Goal: Information Seeking & Learning: Understand process/instructions

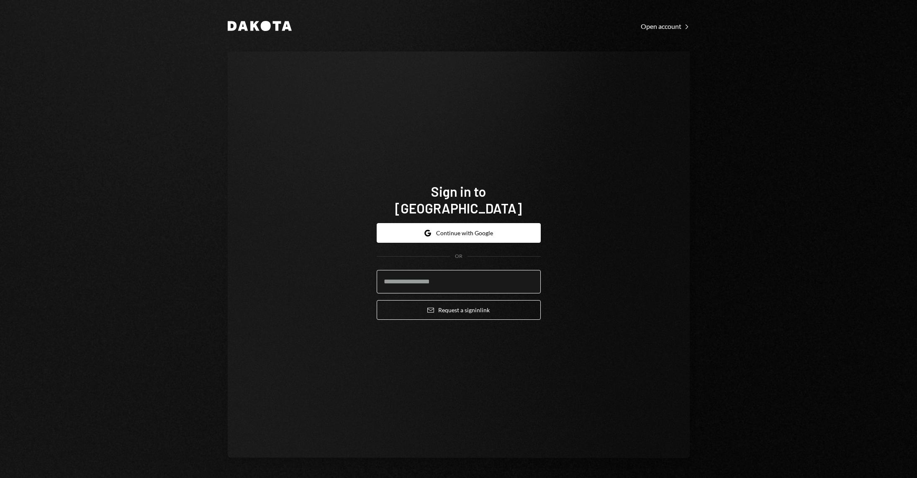
click at [449, 277] on input "email" at bounding box center [459, 281] width 164 height 23
type input "**********"
click at [477, 305] on button "Email Request a sign in link" at bounding box center [459, 310] width 164 height 20
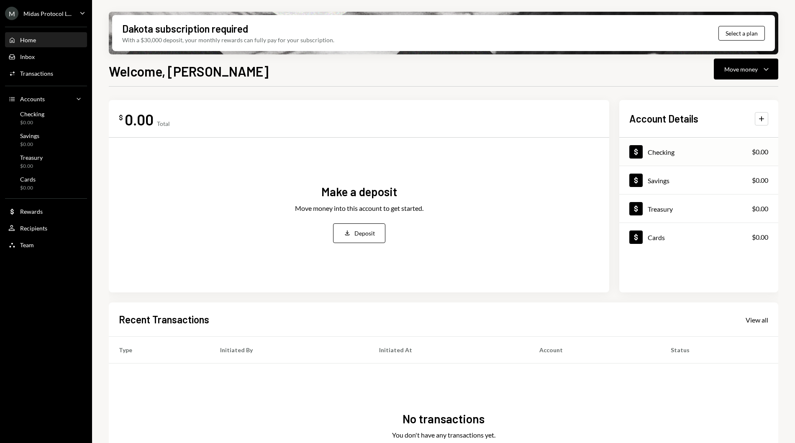
click at [668, 141] on div "Dollar Checking $0.00" at bounding box center [698, 152] width 159 height 27
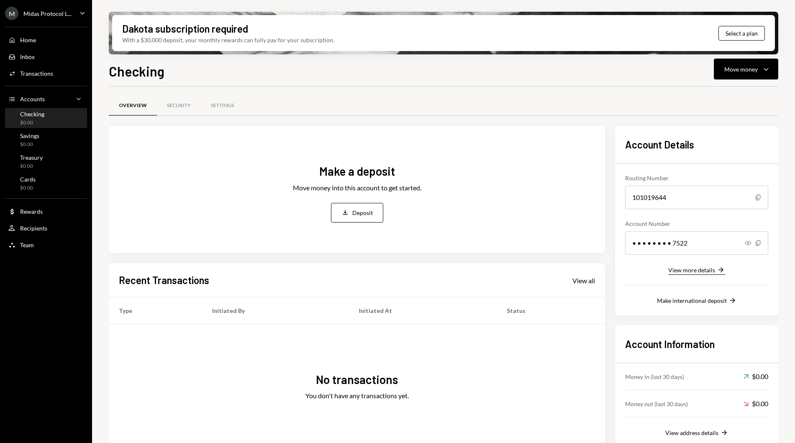
click at [688, 274] on button "View more details Right Arrow" at bounding box center [696, 270] width 57 height 9
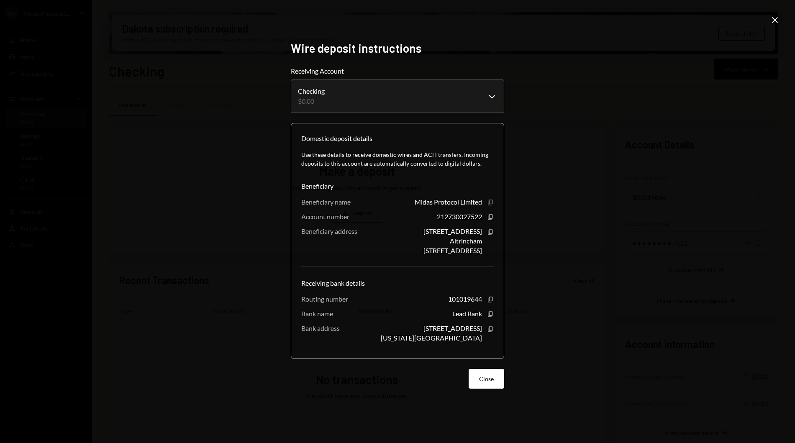
click at [490, 204] on icon "Copy" at bounding box center [490, 202] width 7 height 7
click at [488, 300] on icon "button" at bounding box center [490, 299] width 5 height 5
click at [491, 217] on icon "Copy" at bounding box center [490, 217] width 7 height 7
click at [450, 241] on div "Altrincham" at bounding box center [466, 241] width 32 height 8
click at [485, 249] on div "Ashley Road 3rd Floor 1 Altrincham Cheshire East WA14 2DT, GB Copy" at bounding box center [458, 240] width 70 height 27
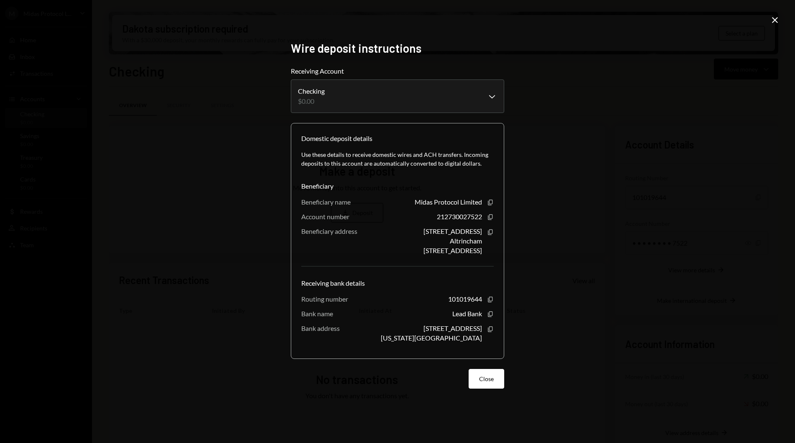
drag, startPoint x: 470, startPoint y: 251, endPoint x: 438, endPoint y: 253, distance: 31.4
click at [438, 253] on div "Cheshire East WA14 2DT, GB" at bounding box center [452, 250] width 59 height 8
copy div "WA14 2DT"
drag, startPoint x: 414, startPoint y: 232, endPoint x: 477, endPoint y: 242, distance: 63.5
click at [477, 242] on div "Ashley Road 3rd Floor 1 Altrincham Cheshire East WA14 2DT, GB" at bounding box center [452, 240] width 59 height 27
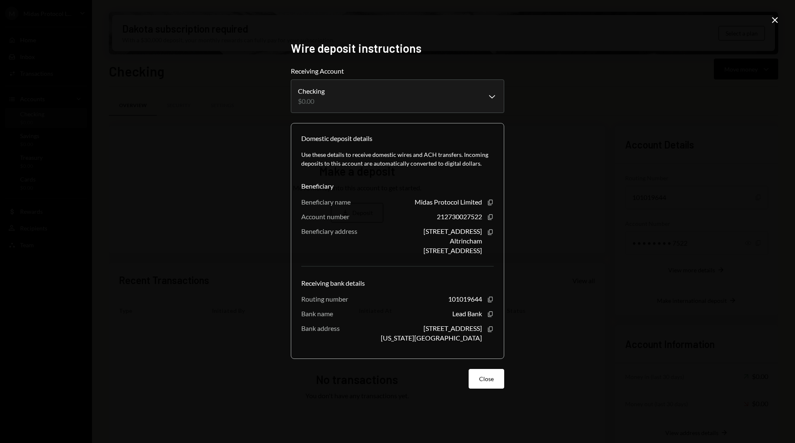
drag, startPoint x: 481, startPoint y: 243, endPoint x: 416, endPoint y: 231, distance: 65.5
click at [423, 231] on div "Ashley Road 3rd Floor 1 Altrincham Cheshire East WA14 2DT, GB" at bounding box center [452, 240] width 59 height 27
click at [423, 232] on div "Ashley Road 3rd Floor 1" at bounding box center [452, 231] width 59 height 8
drag, startPoint x: 414, startPoint y: 231, endPoint x: 483, endPoint y: 230, distance: 69.1
click at [483, 230] on div "Ashley Road 3rd Floor 1 Altrincham Cheshire East WA14 2DT, GB Copy" at bounding box center [458, 240] width 70 height 27
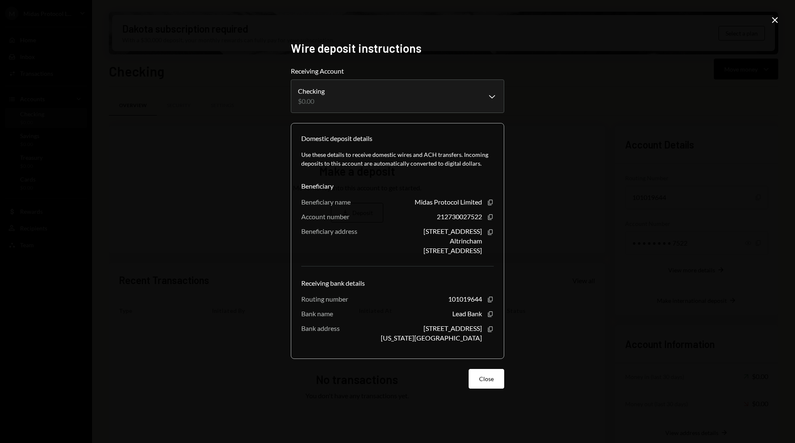
copy div "Ashley Road 3rd Floor 1"
drag, startPoint x: 449, startPoint y: 240, endPoint x: 480, endPoint y: 244, distance: 31.6
click at [480, 244] on div "Ashley Road 3rd Floor 1 Altrincham Cheshire East WA14 2DT, GB" at bounding box center [452, 240] width 59 height 27
copy div "Altrincham"
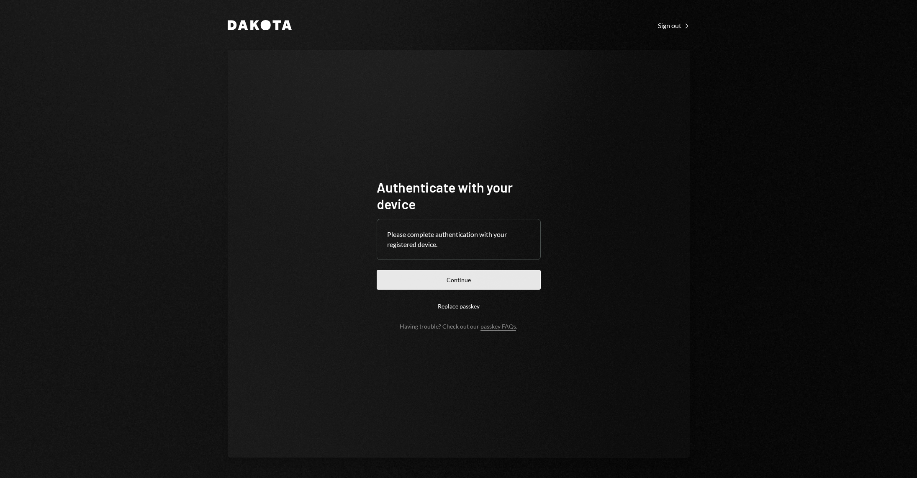
click at [474, 275] on button "Continue" at bounding box center [459, 280] width 164 height 20
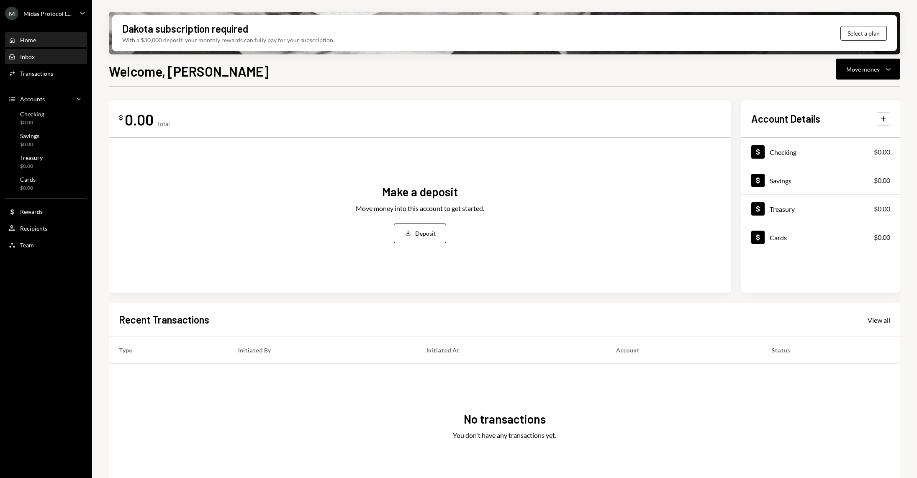
click at [33, 59] on div "Inbox" at bounding box center [27, 56] width 15 height 7
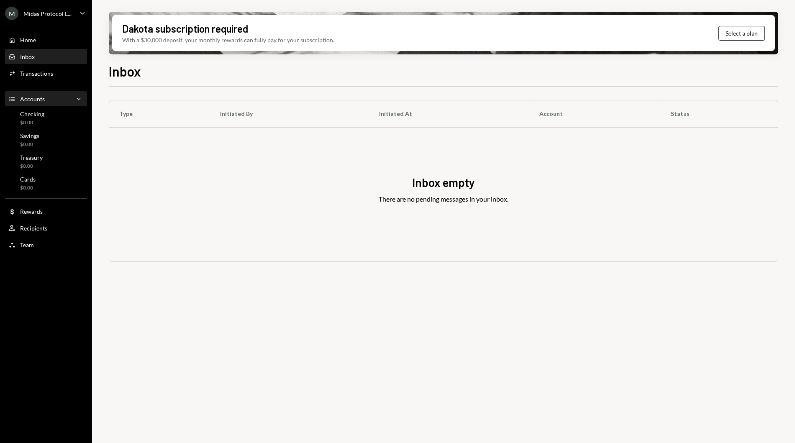
click at [45, 103] on div "Accounts Accounts Caret Down" at bounding box center [45, 99] width 75 height 9
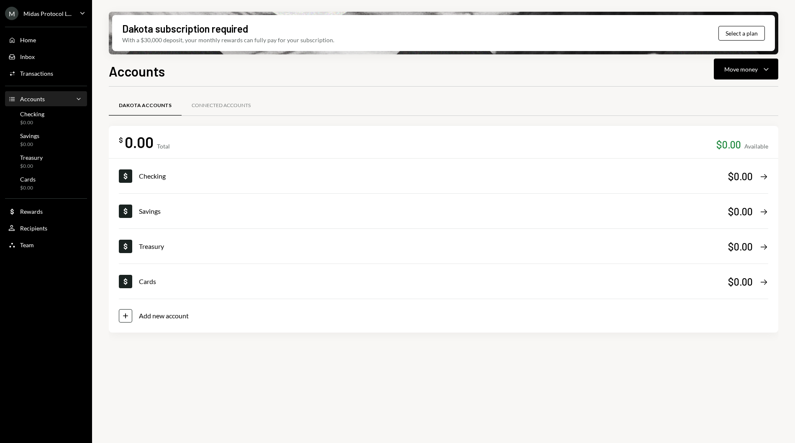
click at [320, 67] on div "Accounts Move money Caret Down" at bounding box center [444, 70] width 670 height 18
click at [58, 269] on div "M Midas Protocol L... Caret Down Home Home Inbox Inbox Activities Transactions …" at bounding box center [46, 221] width 92 height 443
click at [46, 183] on div "Cards $0.00" at bounding box center [45, 184] width 75 height 16
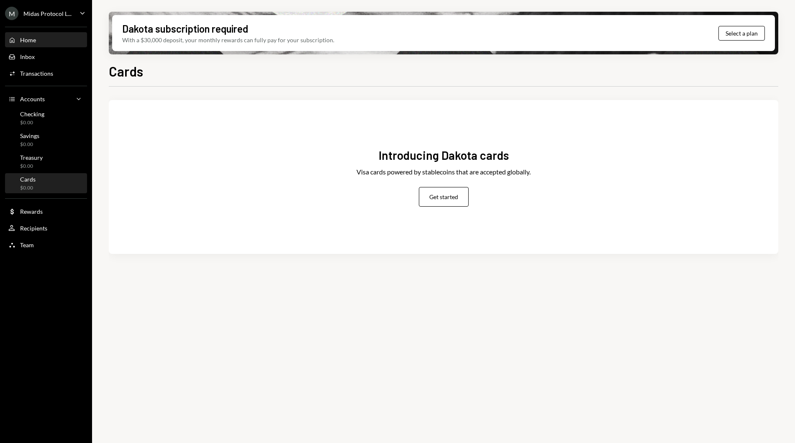
click at [62, 36] on div "Home Home" at bounding box center [45, 40] width 75 height 8
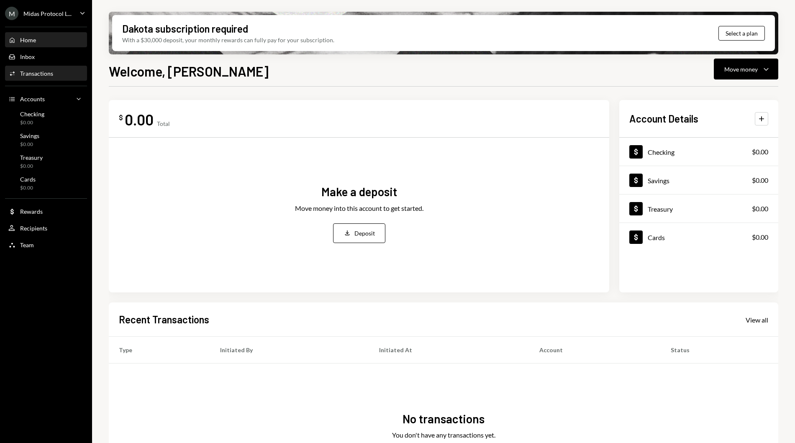
click at [59, 75] on div "Activities Transactions" at bounding box center [45, 74] width 75 height 8
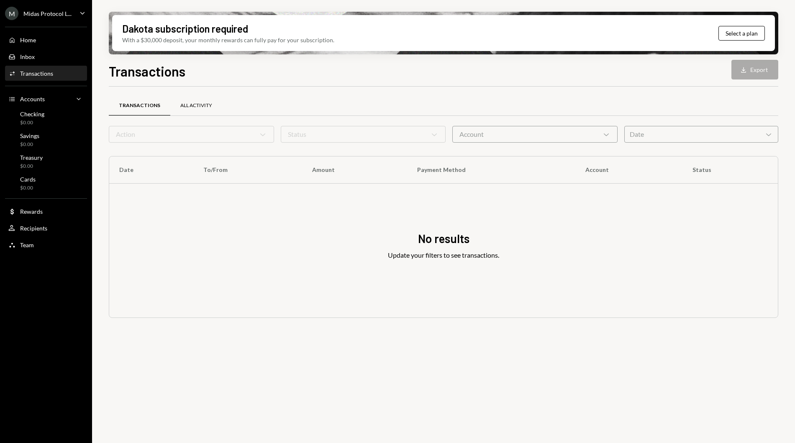
click at [203, 104] on div "All Activity" at bounding box center [196, 105] width 32 height 7
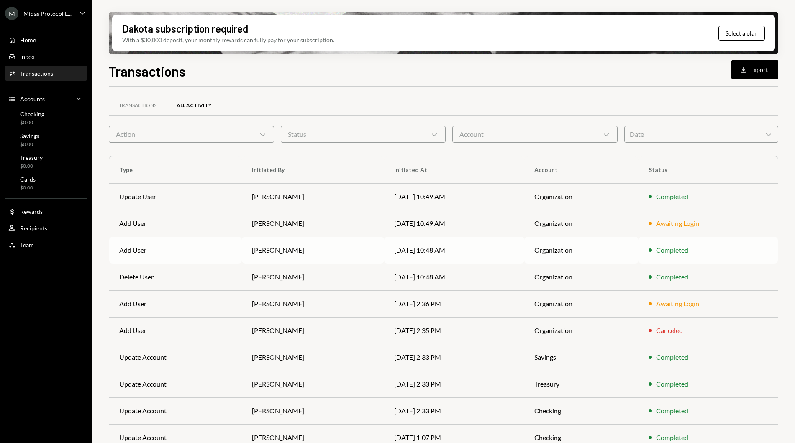
scroll to position [33, 0]
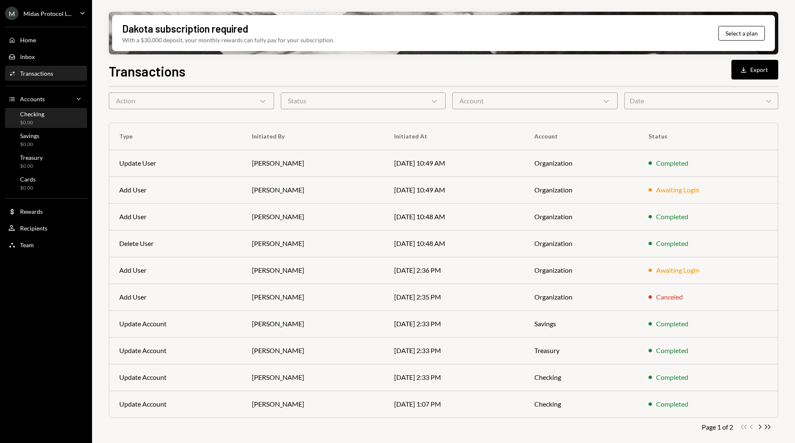
click at [44, 112] on div "Checking $0.00" at bounding box center [45, 118] width 75 height 16
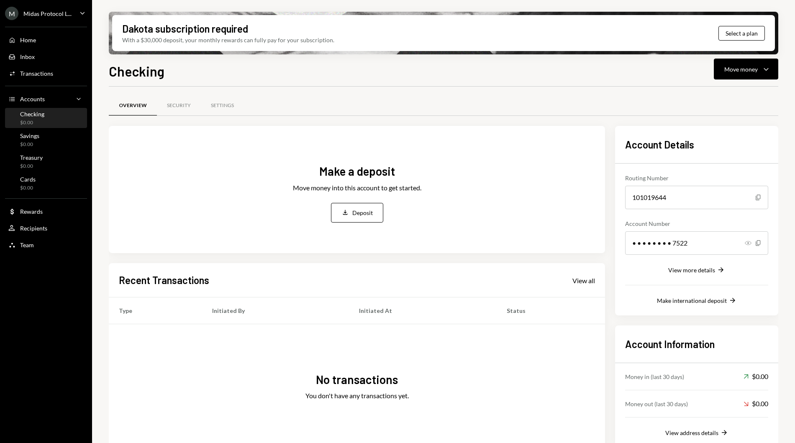
click at [748, 241] on icon "Show" at bounding box center [748, 243] width 7 height 7
click at [702, 303] on div "Make international deposit" at bounding box center [692, 300] width 70 height 7
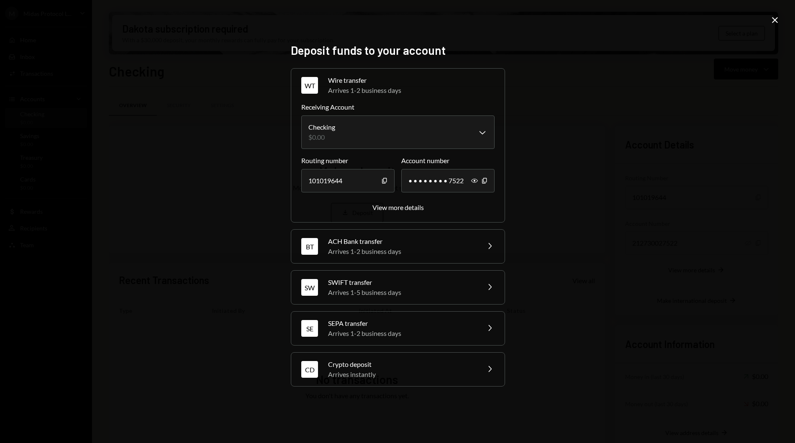
click at [262, 166] on div "**********" at bounding box center [397, 221] width 795 height 443
click at [338, 241] on div "ACH Bank transfer" at bounding box center [401, 241] width 146 height 10
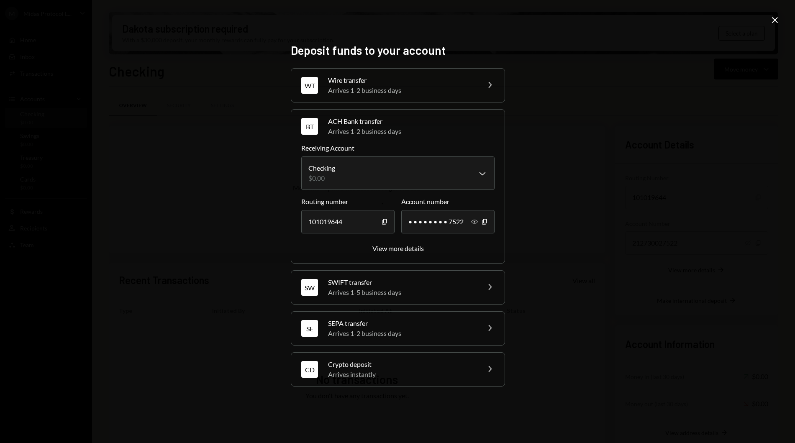
click at [473, 219] on icon "Show" at bounding box center [474, 221] width 7 height 7
click at [348, 87] on div "Arrives 1-2 business days" at bounding box center [401, 90] width 146 height 10
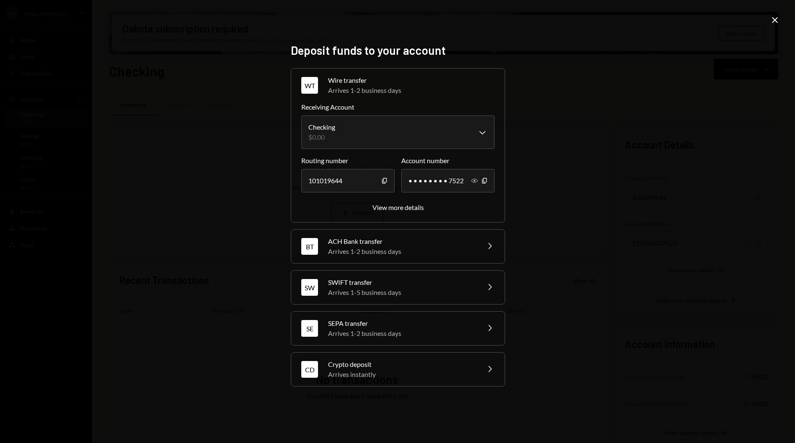
click at [474, 182] on icon "Show" at bounding box center [474, 180] width 7 height 7
click at [413, 288] on div "Arrives 1-5 business days" at bounding box center [401, 292] width 146 height 10
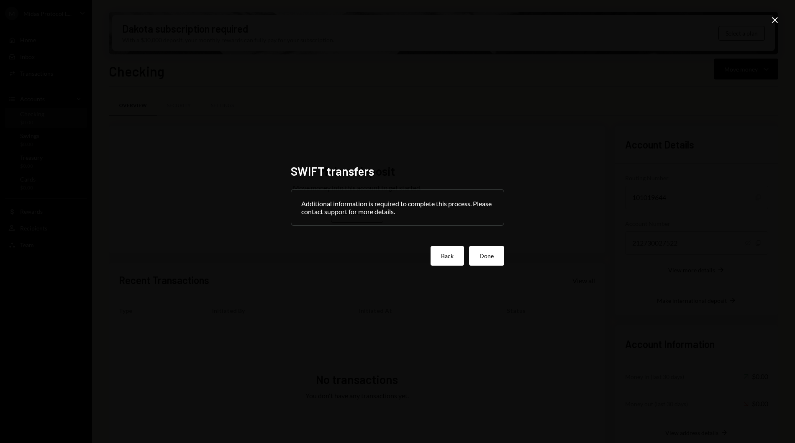
click at [457, 255] on button "Back" at bounding box center [447, 256] width 33 height 20
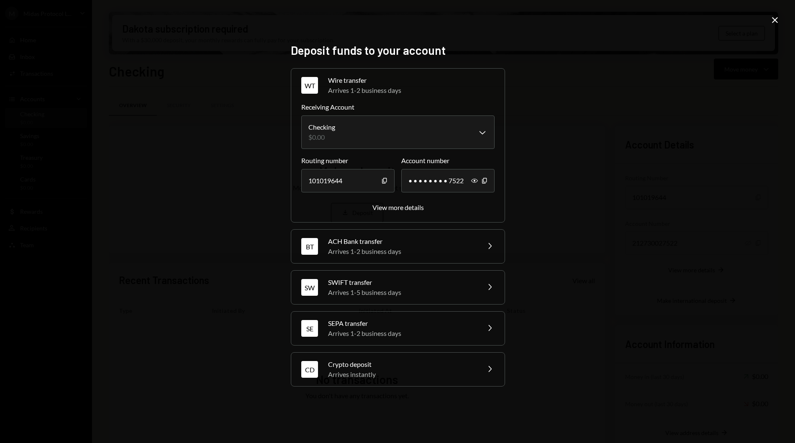
click at [417, 323] on div "SEPA transfer" at bounding box center [401, 323] width 146 height 10
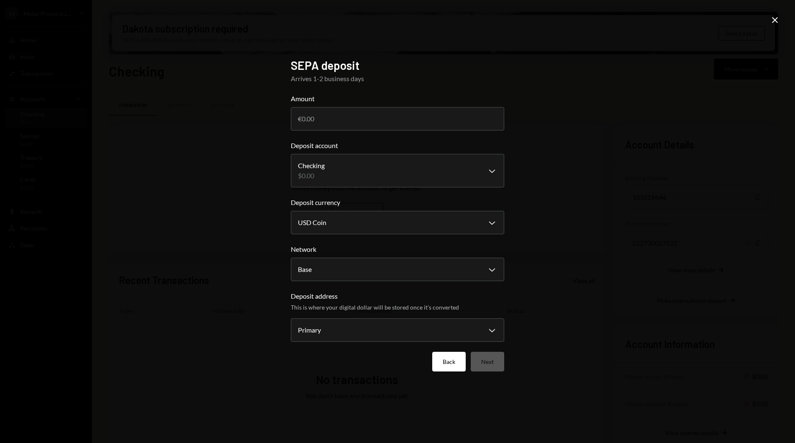
click at [442, 367] on button "Back" at bounding box center [448, 362] width 33 height 20
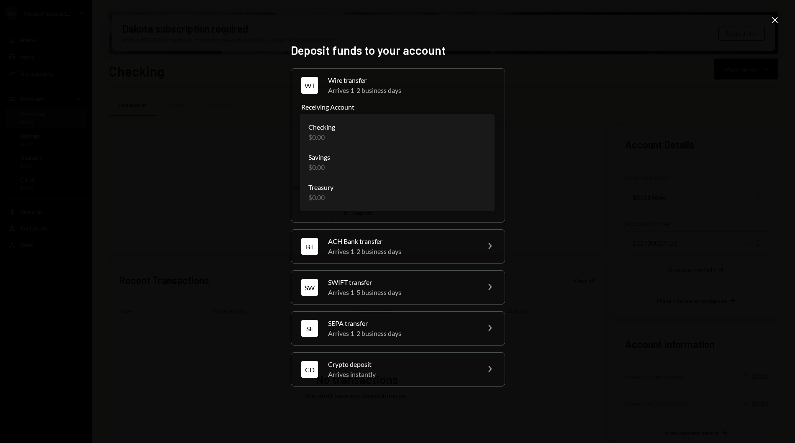
click at [445, 139] on body "M Midas Protocol L... Caret Down Home Home Inbox Inbox Activities Transactions …" at bounding box center [397, 221] width 795 height 443
click at [476, 182] on icon "Show" at bounding box center [474, 180] width 7 height 7
click at [406, 207] on div "View more details" at bounding box center [397, 207] width 51 height 8
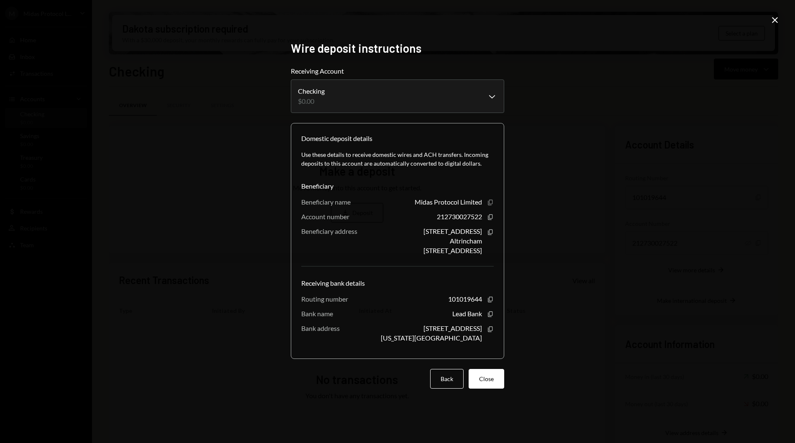
click at [491, 203] on icon "Copy" at bounding box center [490, 202] width 7 height 7
click at [357, 235] on div "Beneficiary address" at bounding box center [329, 231] width 56 height 8
click at [488, 304] on div "Use these details to receive domestic wires and ACH transfers. Incoming deposit…" at bounding box center [397, 246] width 192 height 205
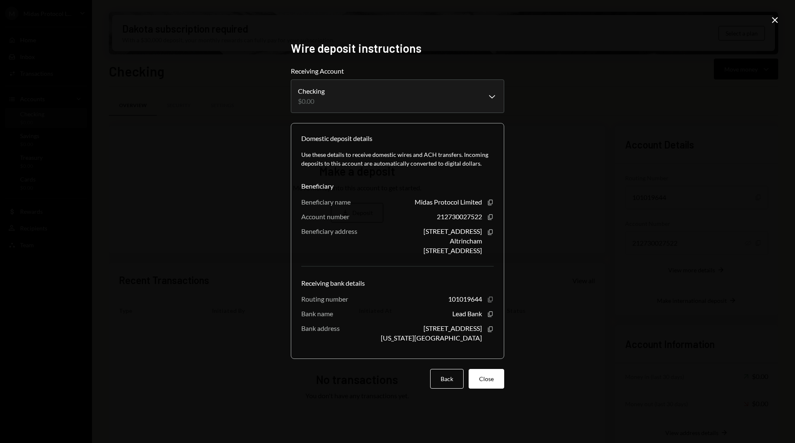
click at [490, 301] on icon "Copy" at bounding box center [490, 299] width 7 height 7
click at [490, 217] on icon "Copy" at bounding box center [490, 217] width 7 height 7
click at [516, 251] on div "**********" at bounding box center [397, 221] width 795 height 443
click at [554, 208] on div "**********" at bounding box center [397, 221] width 795 height 443
click at [491, 380] on button "Close" at bounding box center [487, 379] width 36 height 20
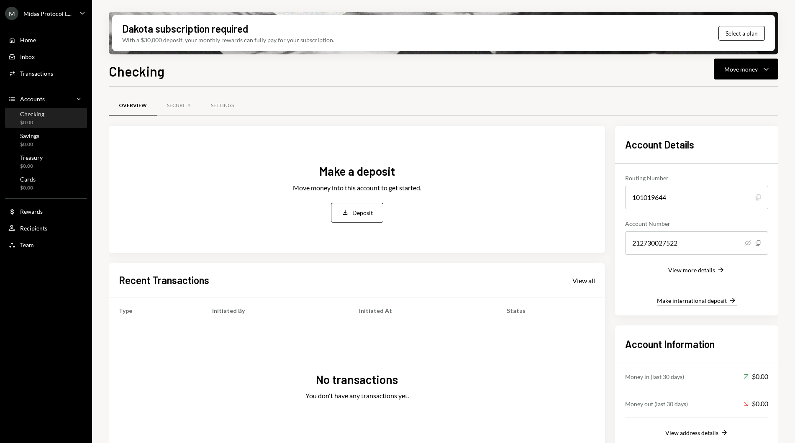
click at [684, 300] on div "Make international deposit" at bounding box center [692, 300] width 70 height 7
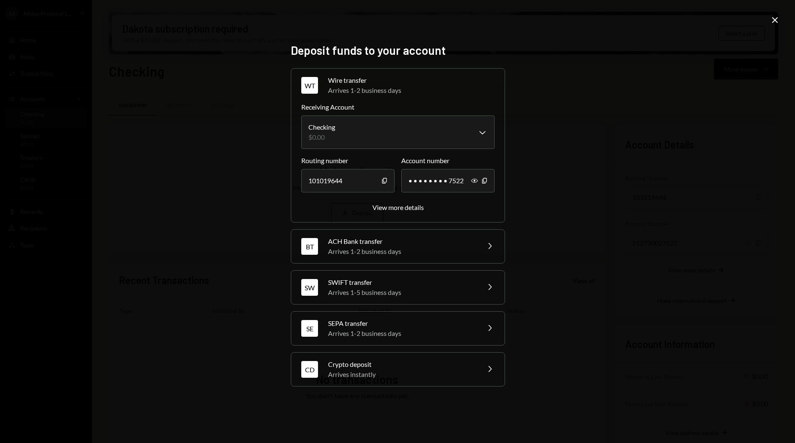
click at [338, 252] on div "Arrives 1-2 business days" at bounding box center [401, 251] width 146 height 10
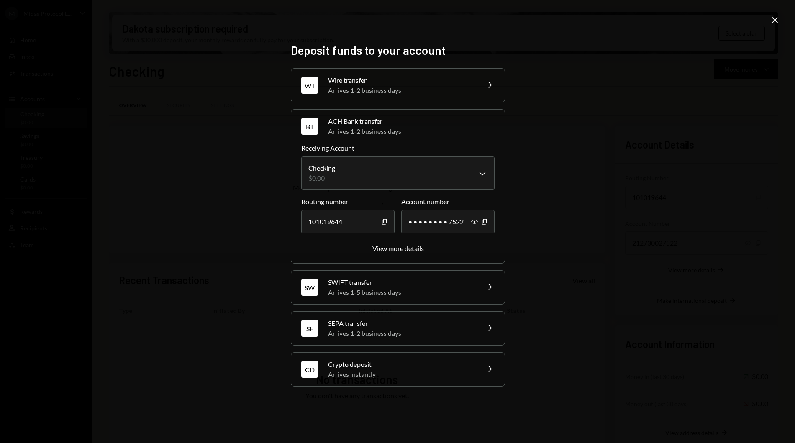
click at [396, 246] on div "View more details" at bounding box center [397, 248] width 51 height 8
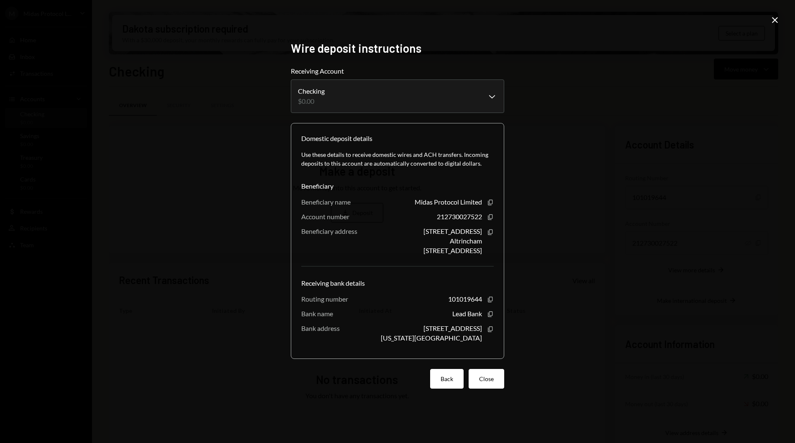
click at [444, 379] on button "Back" at bounding box center [446, 379] width 33 height 20
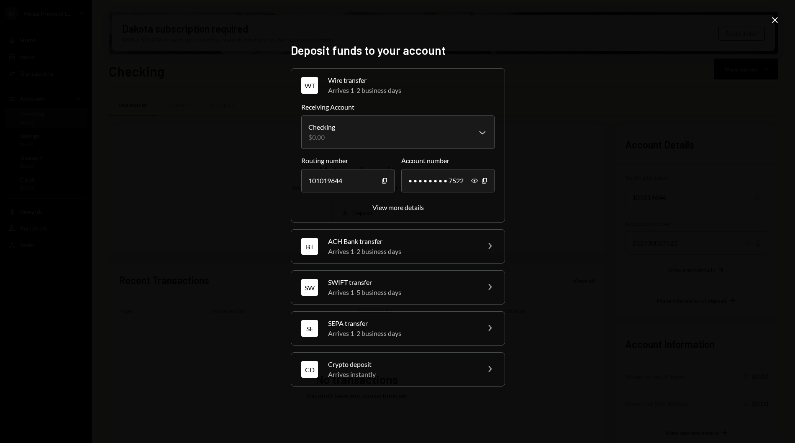
click at [382, 298] on div "SW SWIFT transfer Arrives 1-5 business days Chevron Right" at bounding box center [397, 287] width 213 height 33
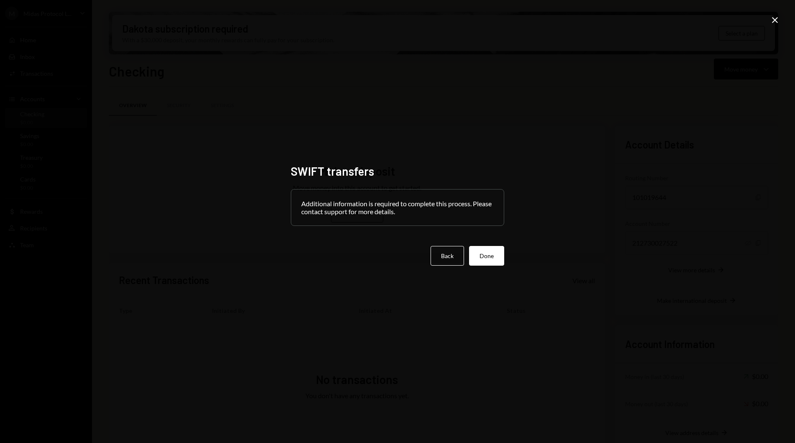
click at [326, 189] on div "Additional information is required to complete this process. Please contact sup…" at bounding box center [397, 207] width 213 height 37
click at [418, 198] on div "Additional information is required to complete this process. Please contact sup…" at bounding box center [397, 208] width 213 height 36
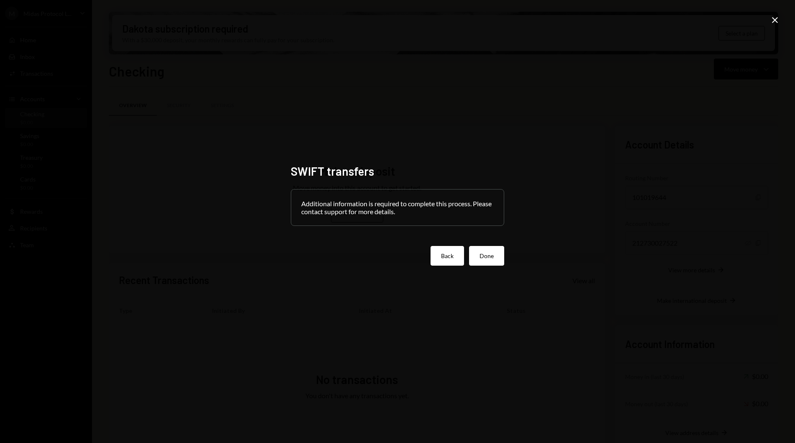
click at [446, 262] on button "Back" at bounding box center [447, 256] width 33 height 20
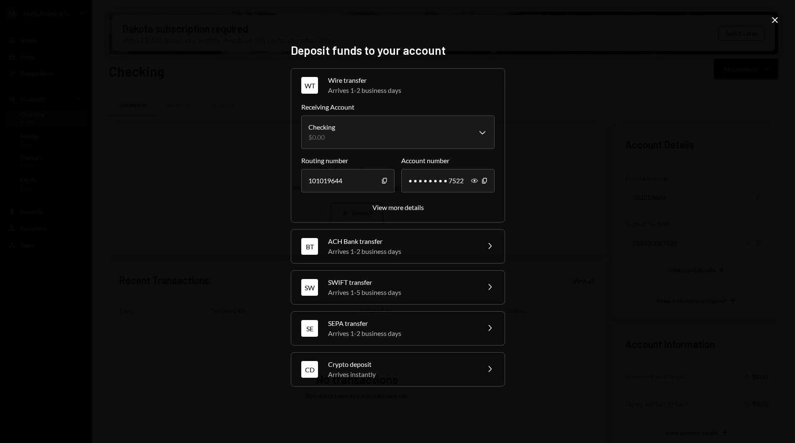
click at [414, 336] on div "Arrives 1-2 business days" at bounding box center [401, 333] width 146 height 10
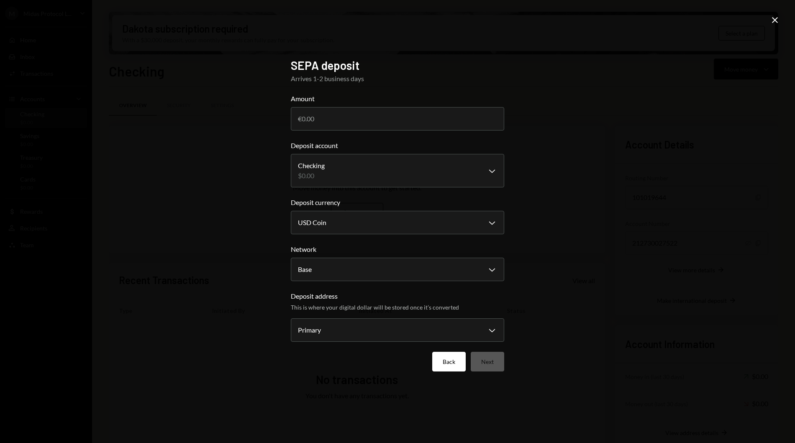
click at [434, 357] on button "Back" at bounding box center [448, 362] width 33 height 20
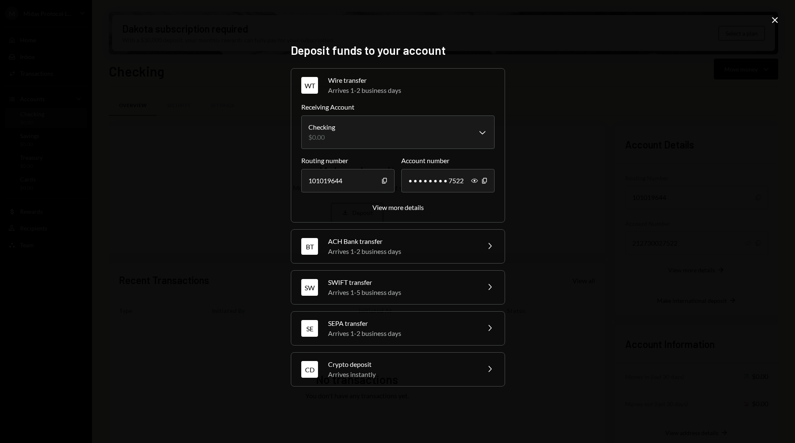
click at [396, 367] on div "Crypto deposit" at bounding box center [401, 364] width 146 height 10
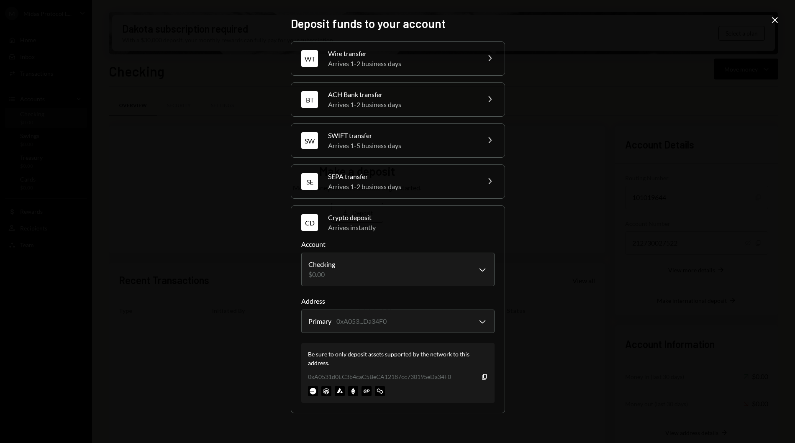
click at [367, 56] on div "Wire transfer" at bounding box center [401, 54] width 146 height 10
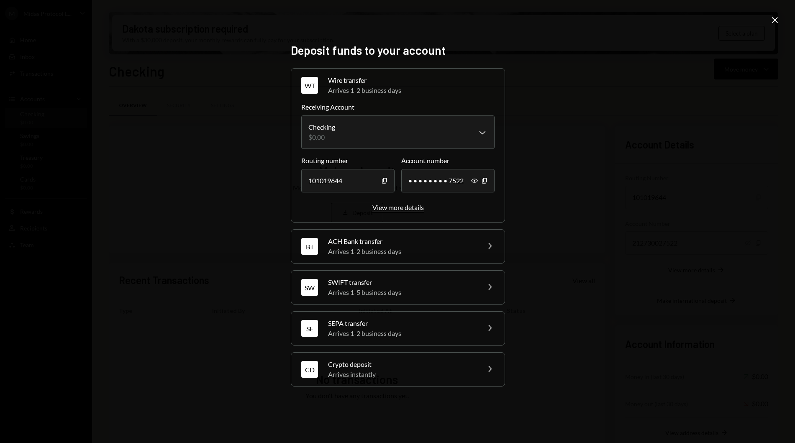
click at [411, 207] on div "View more details" at bounding box center [397, 207] width 51 height 8
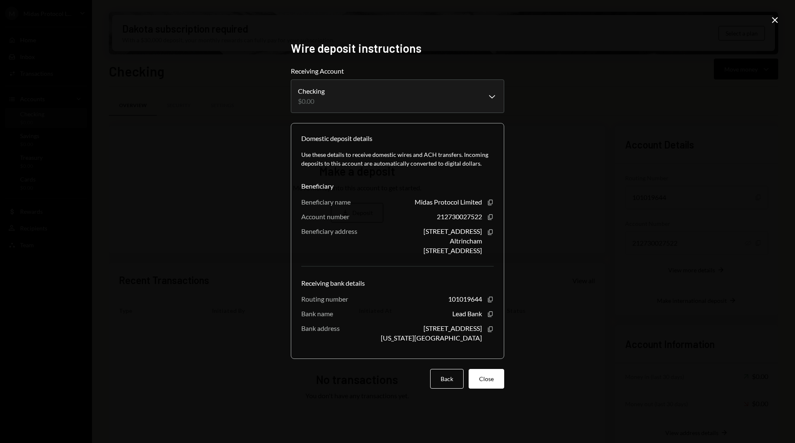
click at [134, 354] on div "**********" at bounding box center [397, 221] width 795 height 443
click at [154, 293] on div "**********" at bounding box center [397, 221] width 795 height 443
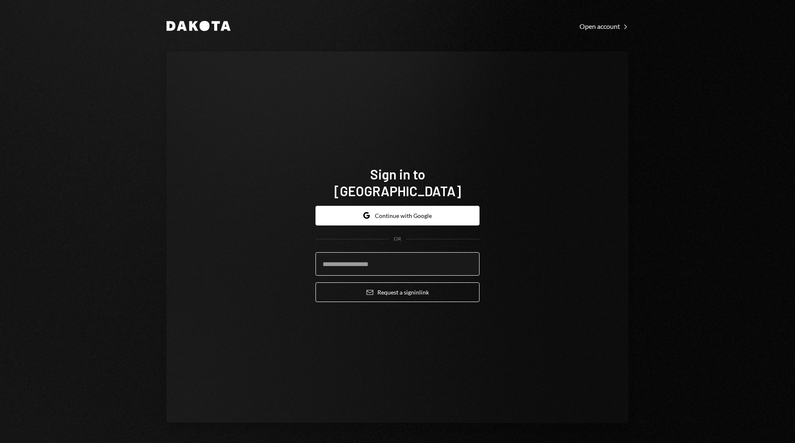
click at [340, 256] on input "email" at bounding box center [398, 263] width 164 height 23
type input "**********"
click at [391, 285] on button "Email Request a sign in link" at bounding box center [398, 292] width 164 height 20
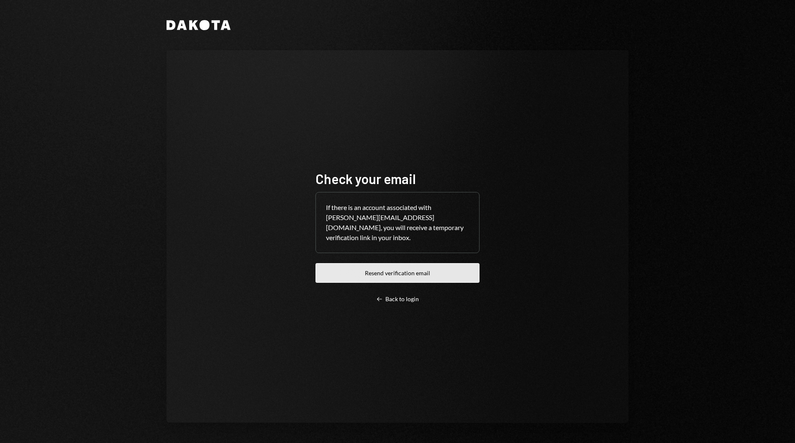
click at [406, 273] on button "Resend verification email" at bounding box center [398, 273] width 164 height 20
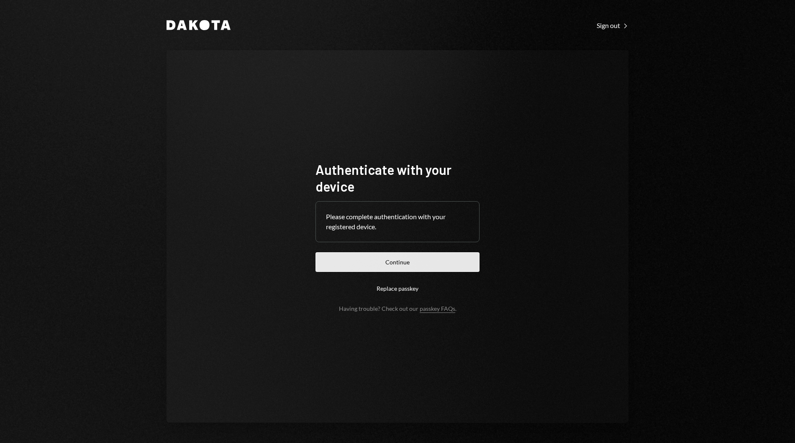
click at [362, 263] on button "Continue" at bounding box center [398, 262] width 164 height 20
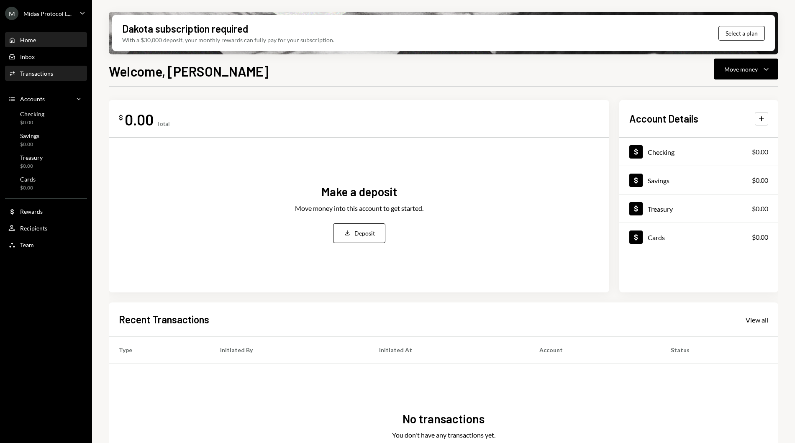
click at [47, 72] on div "Transactions" at bounding box center [36, 73] width 33 height 7
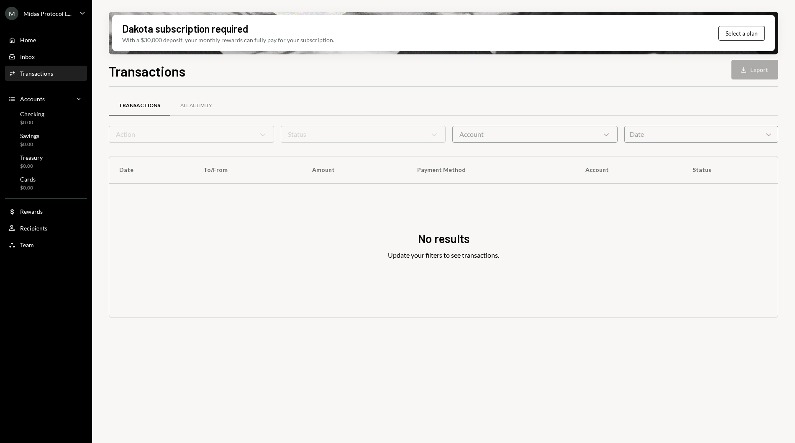
click at [54, 31] on div "Home Home Inbox Inbox Activities Transactions Accounts Accounts Caret Down Chec…" at bounding box center [46, 138] width 92 height 232
click at [54, 39] on div "Home Home" at bounding box center [45, 40] width 75 height 8
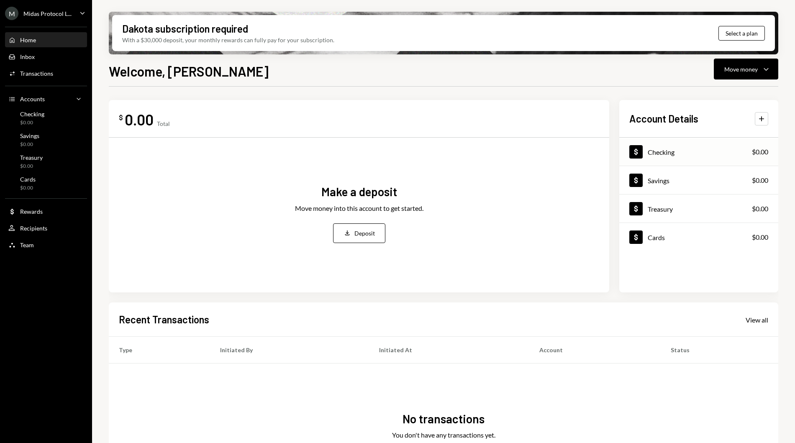
click at [689, 146] on div "Dollar Checking $0.00" at bounding box center [698, 152] width 159 height 27
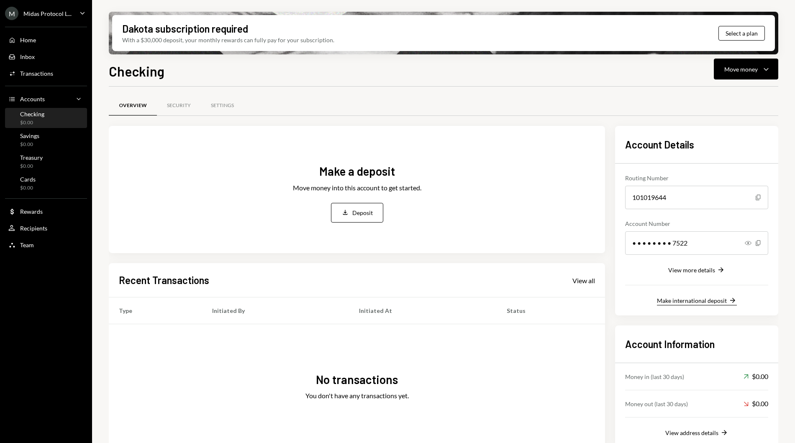
click at [699, 304] on button "Make international deposit Right Arrow" at bounding box center [697, 300] width 80 height 9
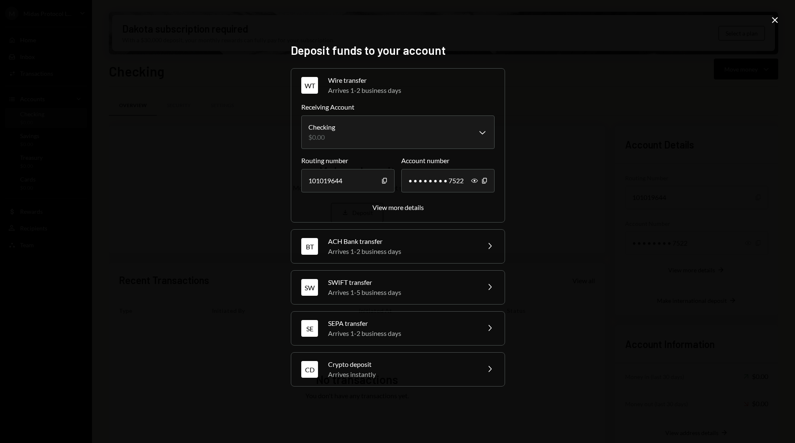
click at [385, 231] on div "BT ACH Bank transfer Arrives 1-2 business days Chevron Right" at bounding box center [397, 246] width 213 height 33
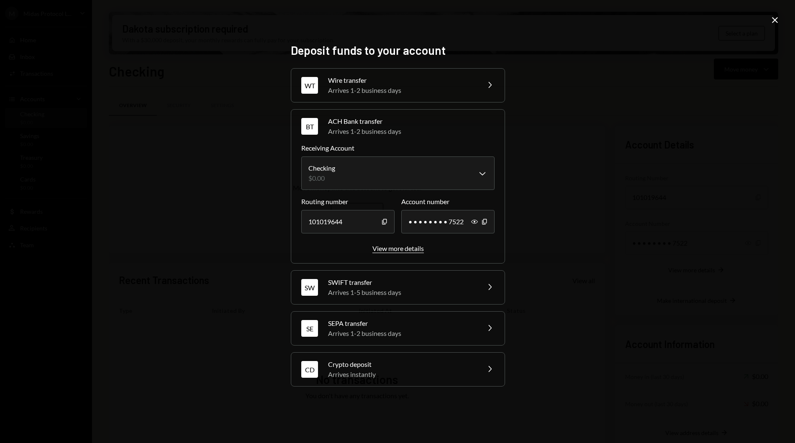
click at [391, 249] on div "View more details" at bounding box center [397, 248] width 51 height 8
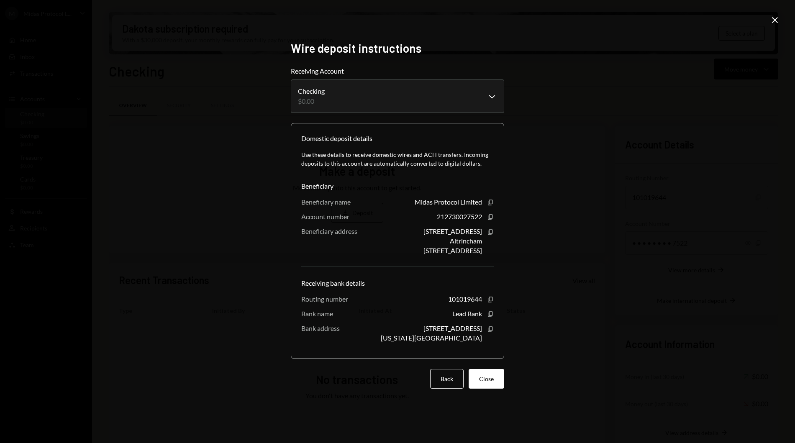
click at [491, 221] on div "Use these details to receive domestic wires and ACH transfers. Incoming deposit…" at bounding box center [397, 246] width 192 height 205
click at [493, 300] on icon "Copy" at bounding box center [490, 299] width 7 height 7
